Goal: Transaction & Acquisition: Purchase product/service

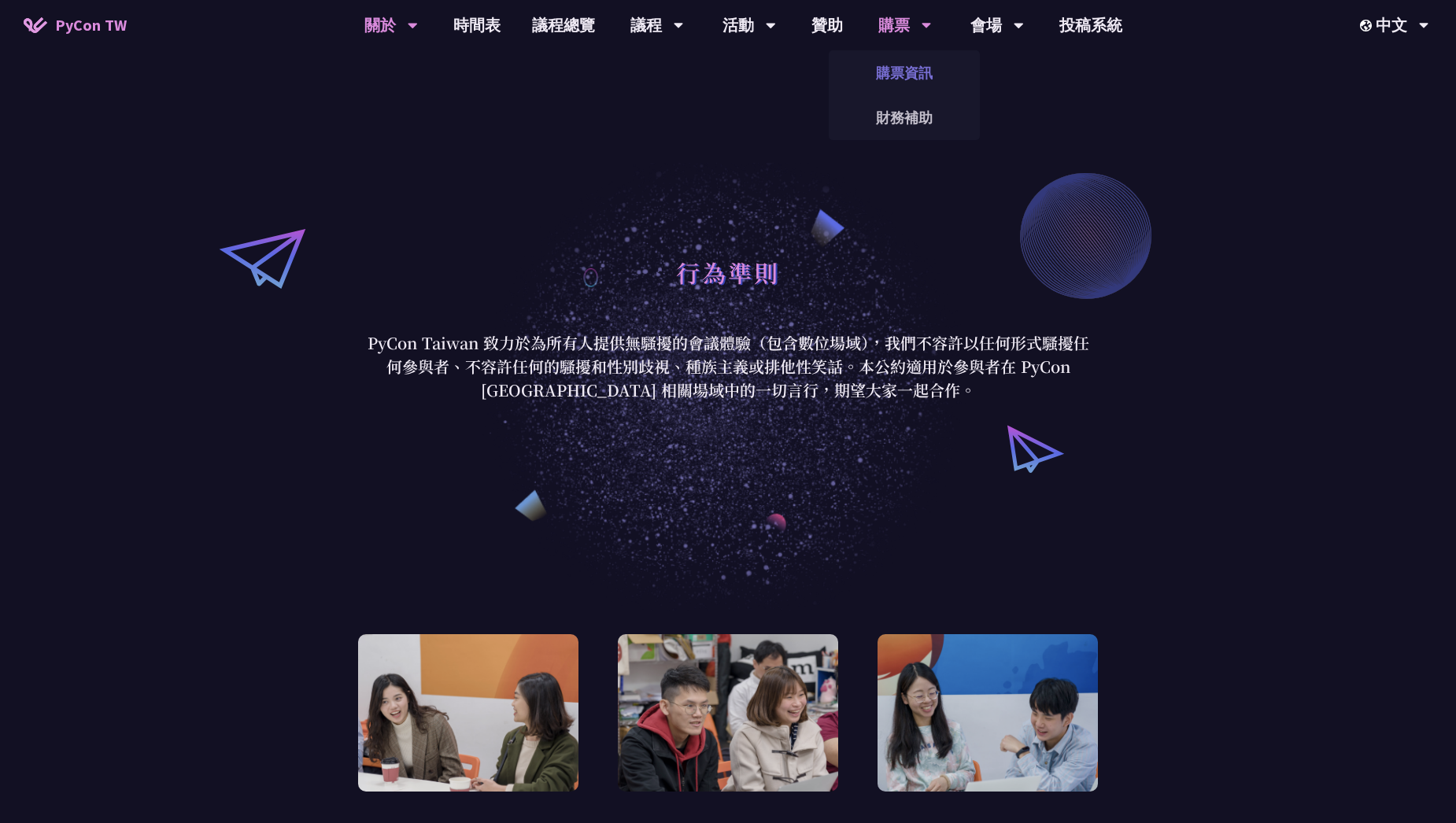
click at [894, 90] on link "購票資訊" at bounding box center [904, 73] width 151 height 37
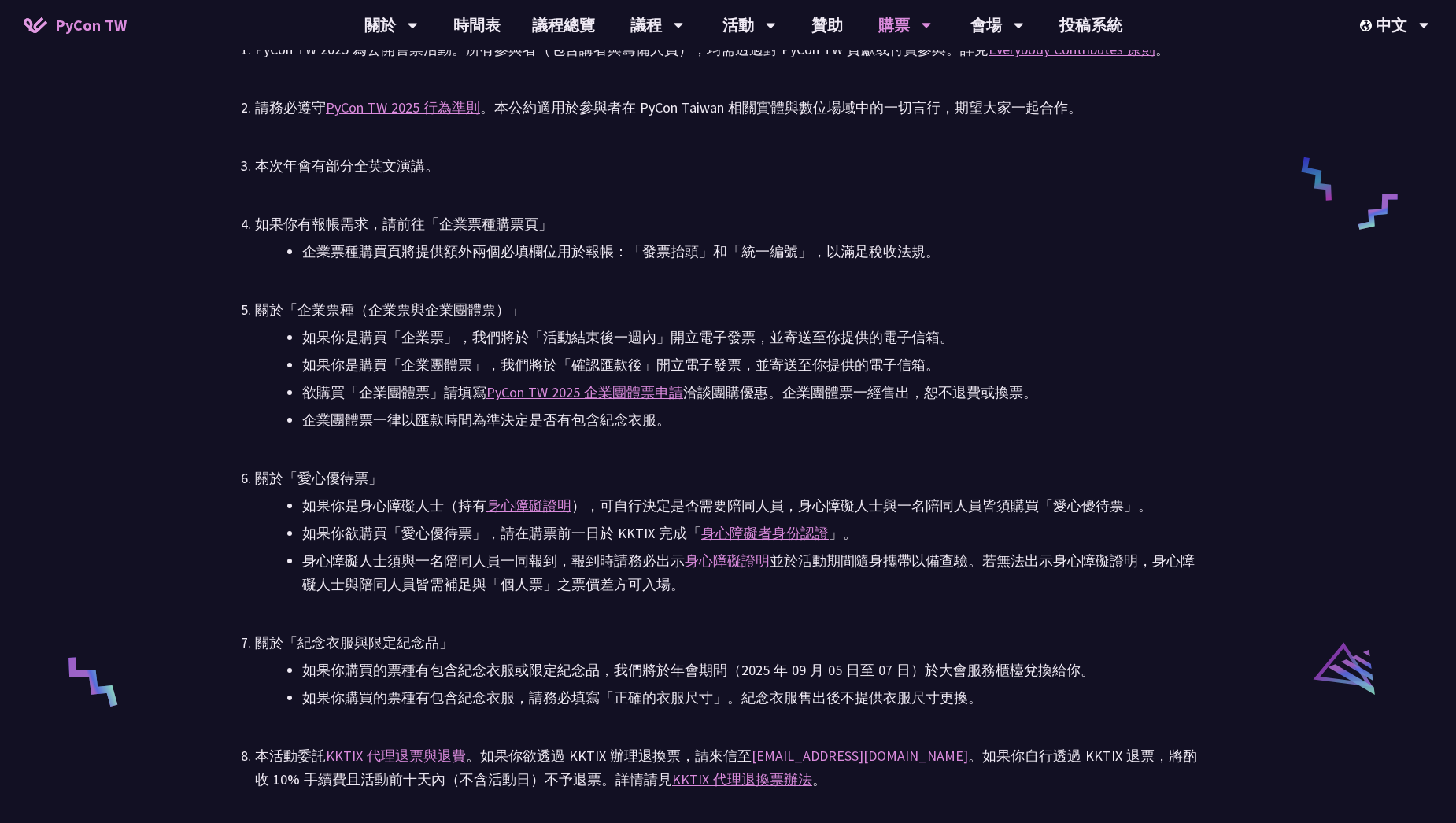
scroll to position [2712, 0]
drag, startPoint x: 668, startPoint y: 334, endPoint x: 957, endPoint y: 327, distance: 289.1
click at [957, 327] on li "如果你是購買「企業票」，我們將於「活動結束後一週內」開立電子發票，並寄送至你提供的電子信箱。" at bounding box center [752, 335] width 899 height 23
drag, startPoint x: 957, startPoint y: 327, endPoint x: 854, endPoint y: 399, distance: 125.7
click at [854, 399] on li "欲購買「企業團體票」請填寫 PyCon TW 2025 企業團體票申請 洽談團購優惠。企業團體票一經售出，恕不退費或換票。" at bounding box center [752, 391] width 899 height 23
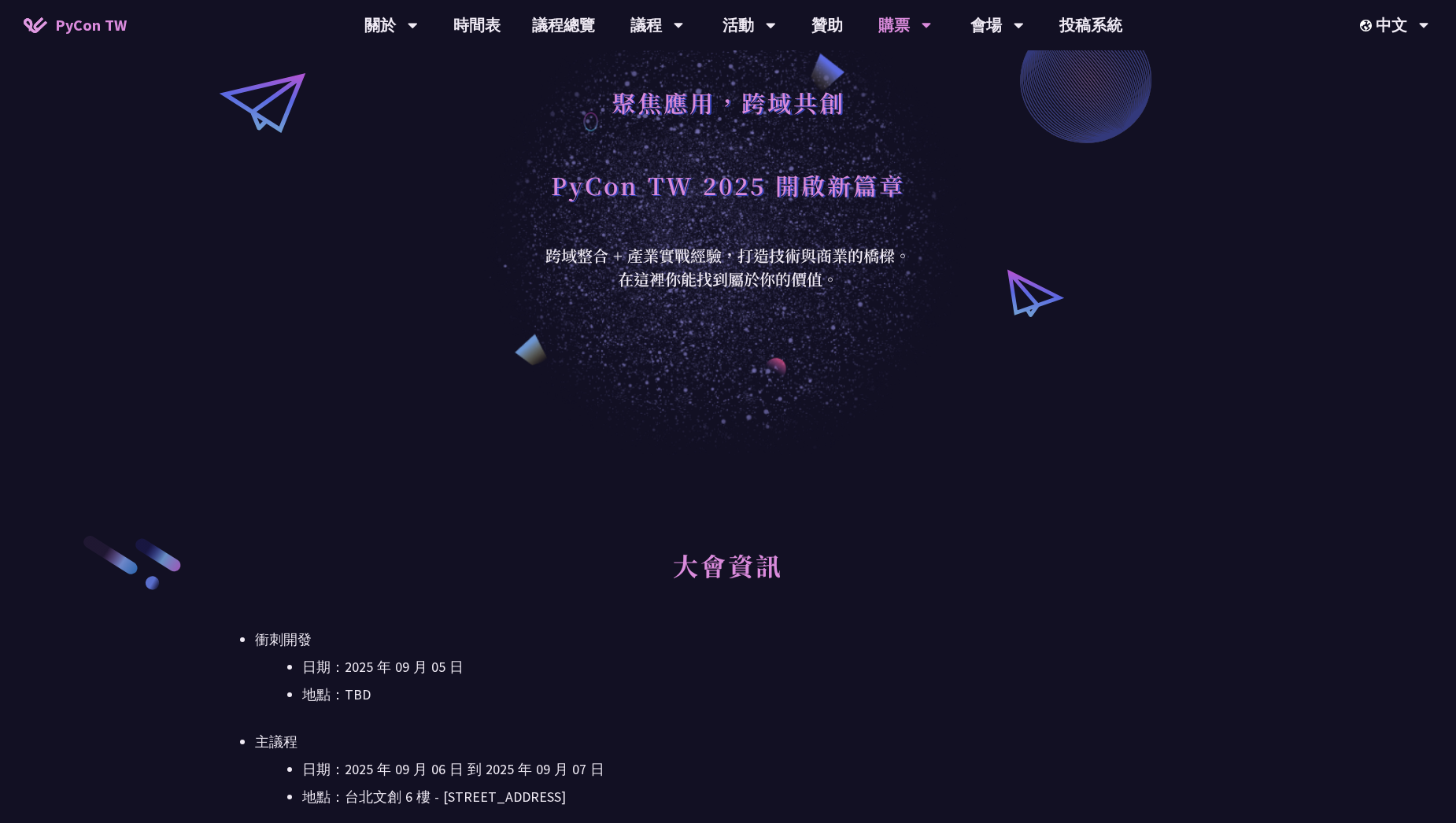
scroll to position [454, 0]
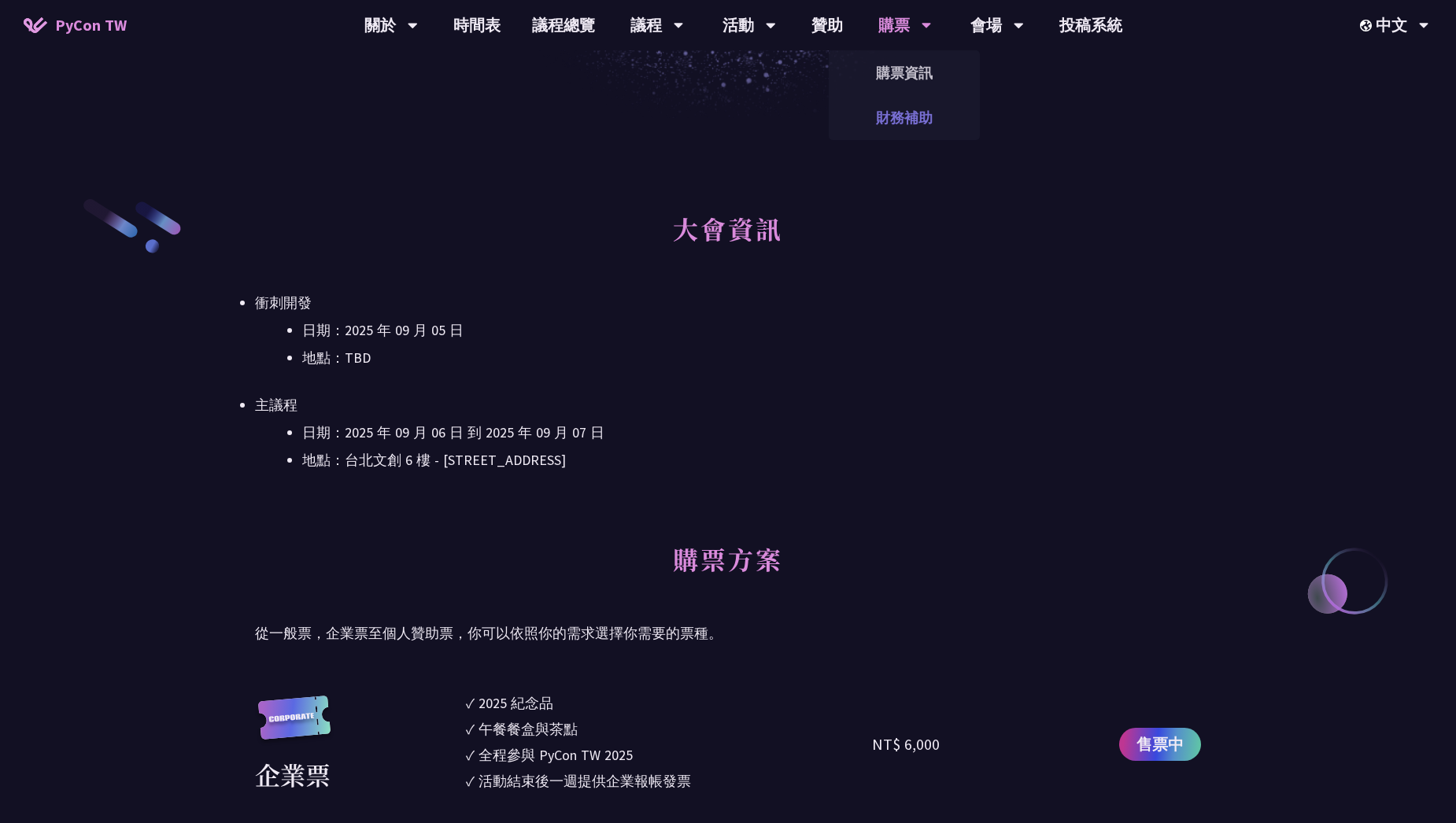
click at [885, 118] on link "財務補助" at bounding box center [904, 118] width 151 height 37
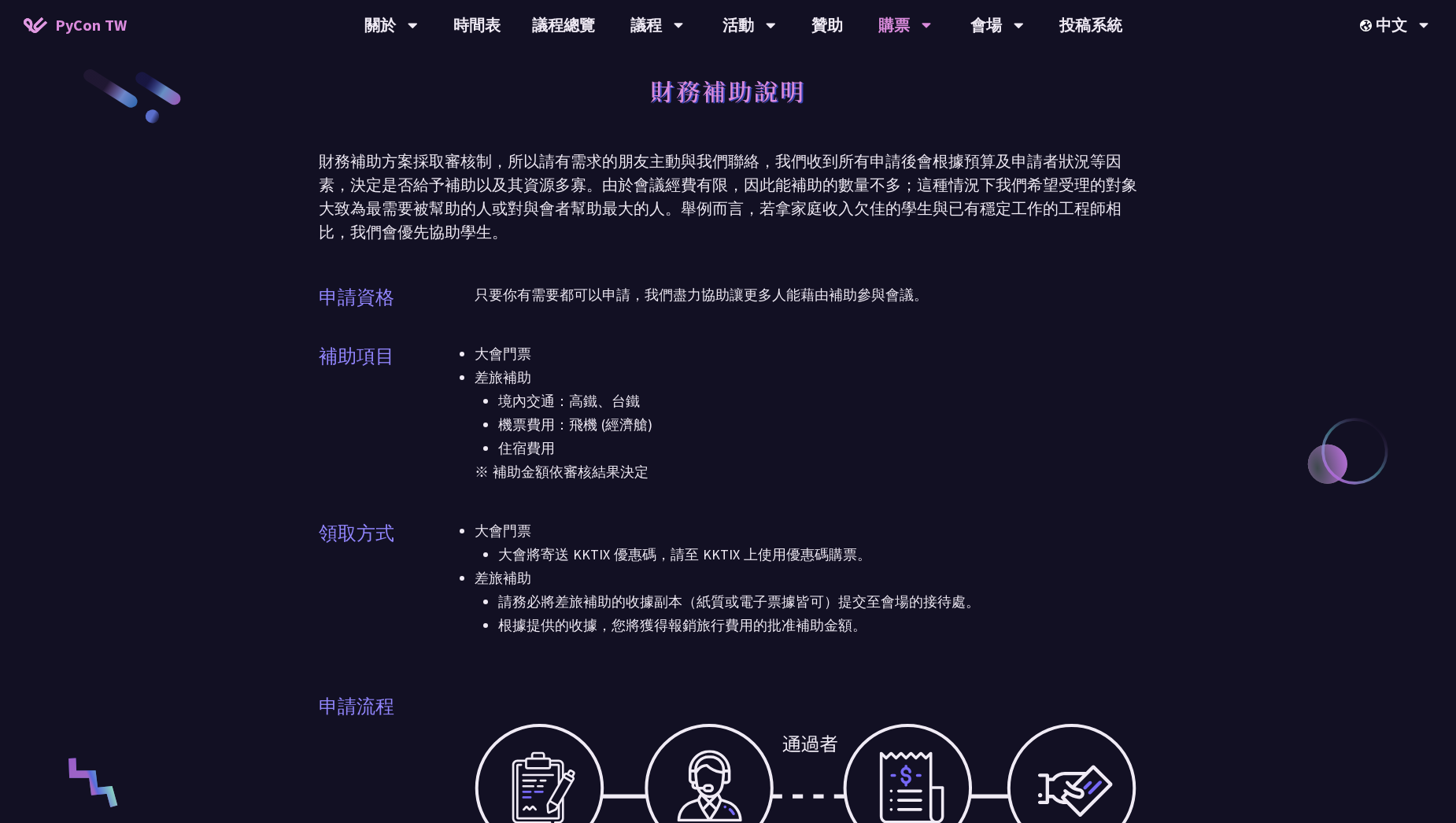
scroll to position [11, 0]
click at [879, 67] on link "購票資訊" at bounding box center [904, 73] width 151 height 37
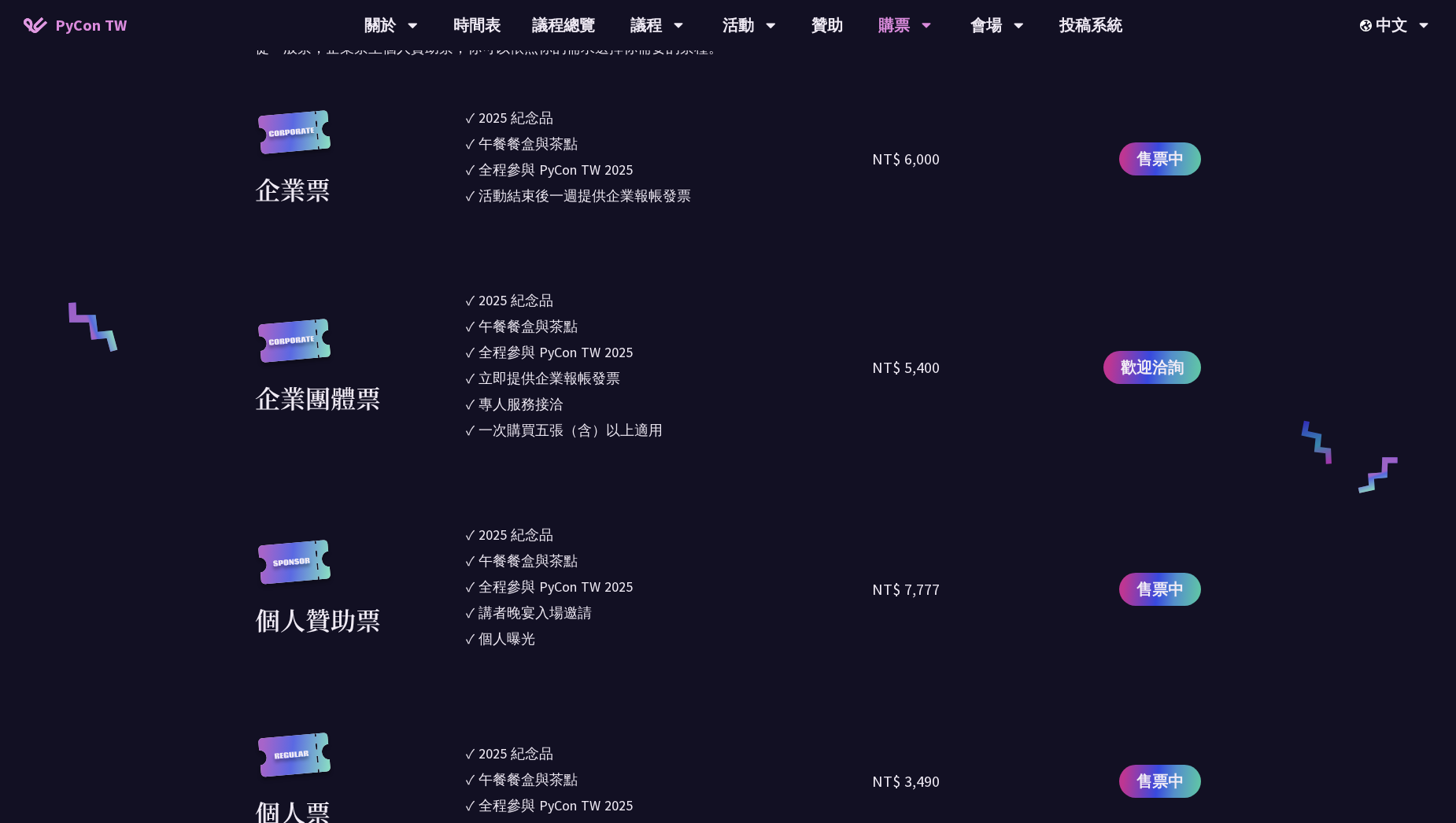
scroll to position [1040, 0]
click at [912, 66] on link "購票資訊" at bounding box center [904, 73] width 151 height 37
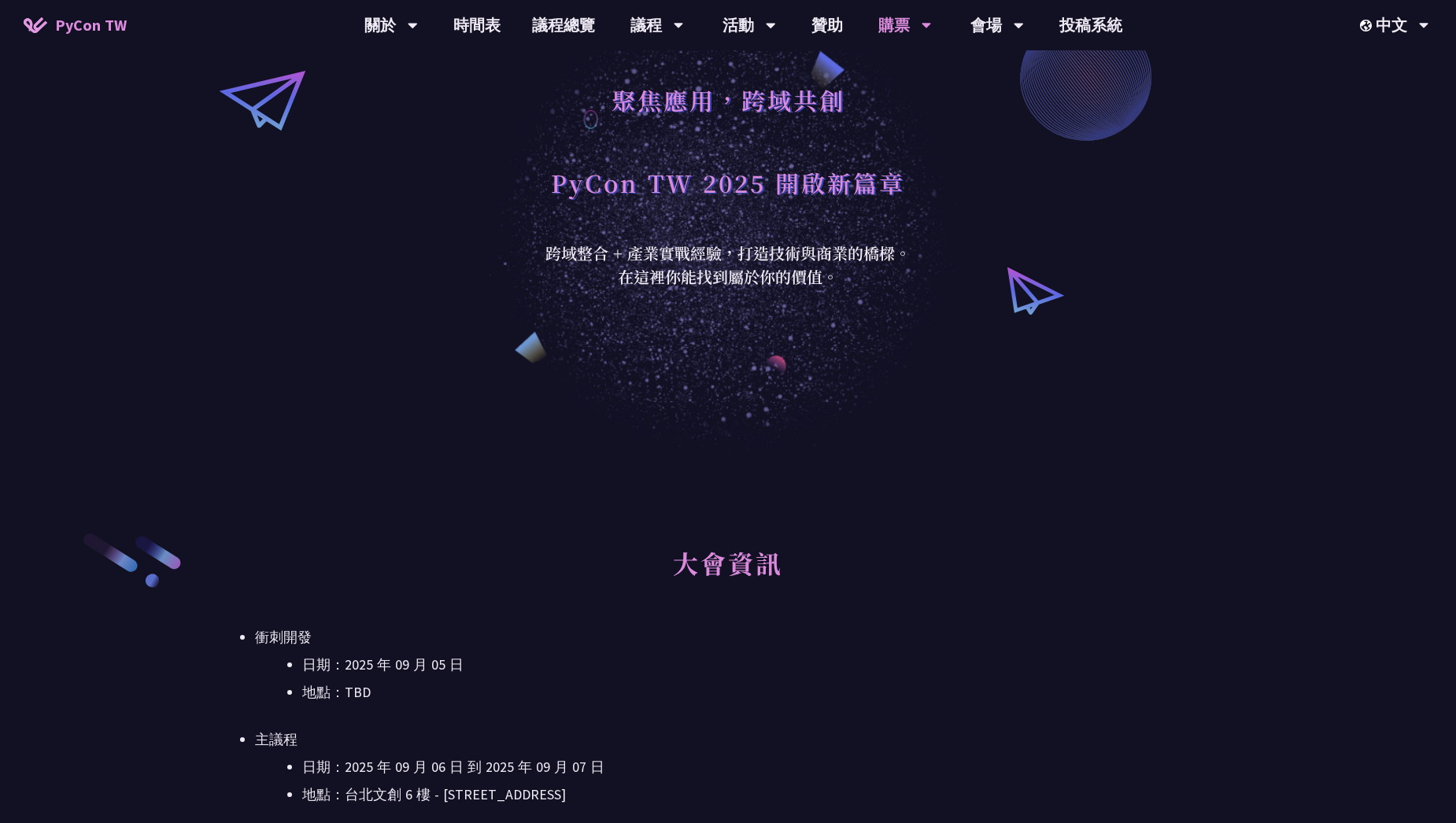
scroll to position [0, 0]
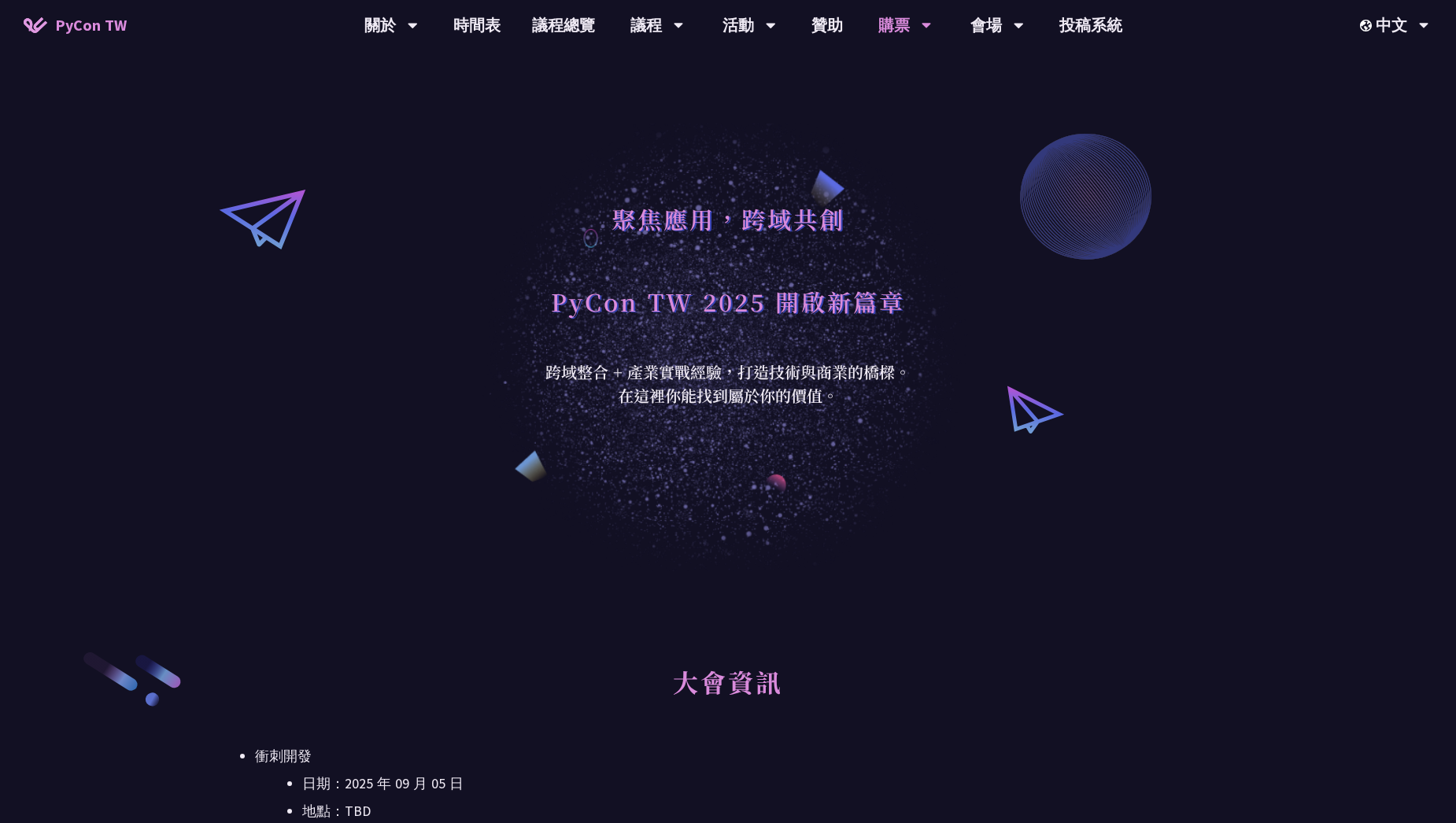
click at [590, 761] on li "衝刺開發 日期：[DATE] 地點：TBD" at bounding box center [728, 783] width 946 height 79
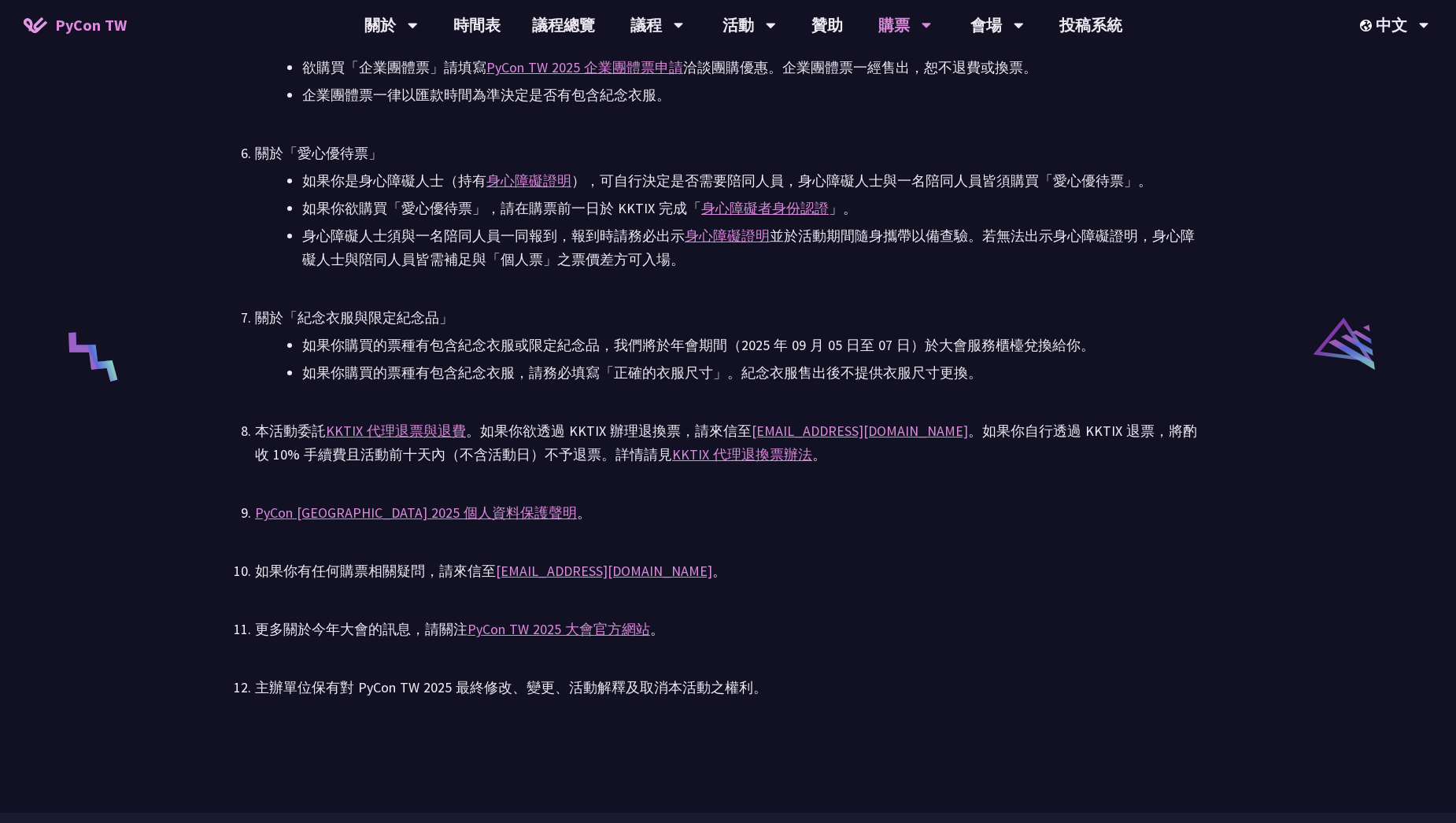
scroll to position [3032, 0]
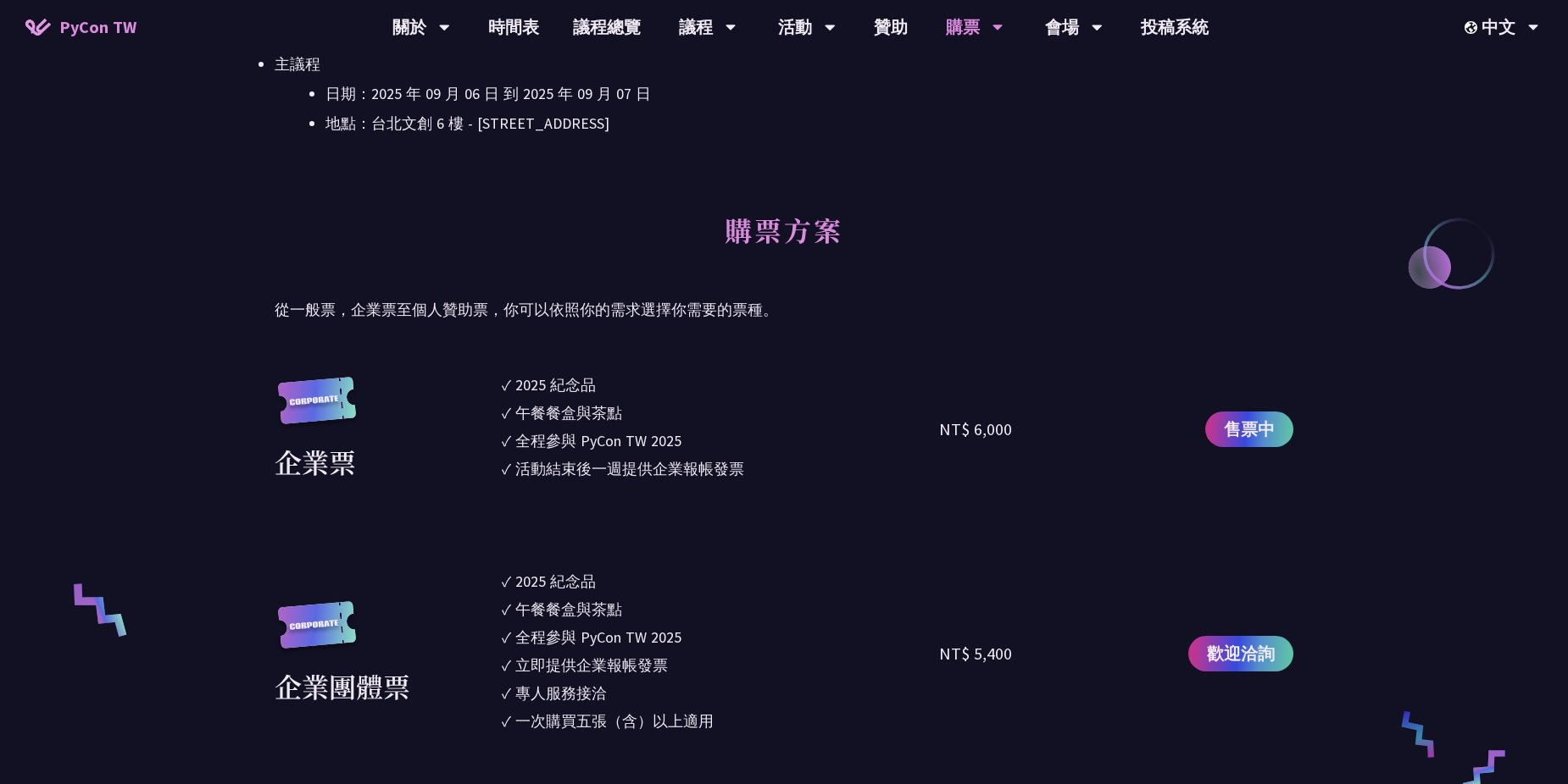
scroll to position [535, 0]
